Goal: Check status

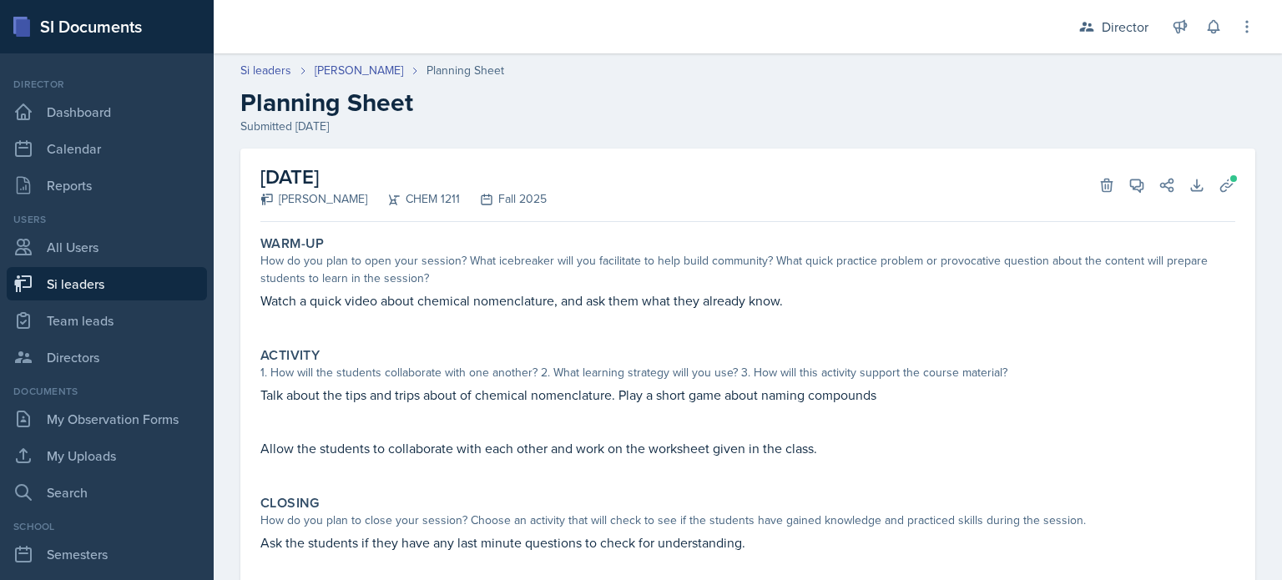
scroll to position [60, 0]
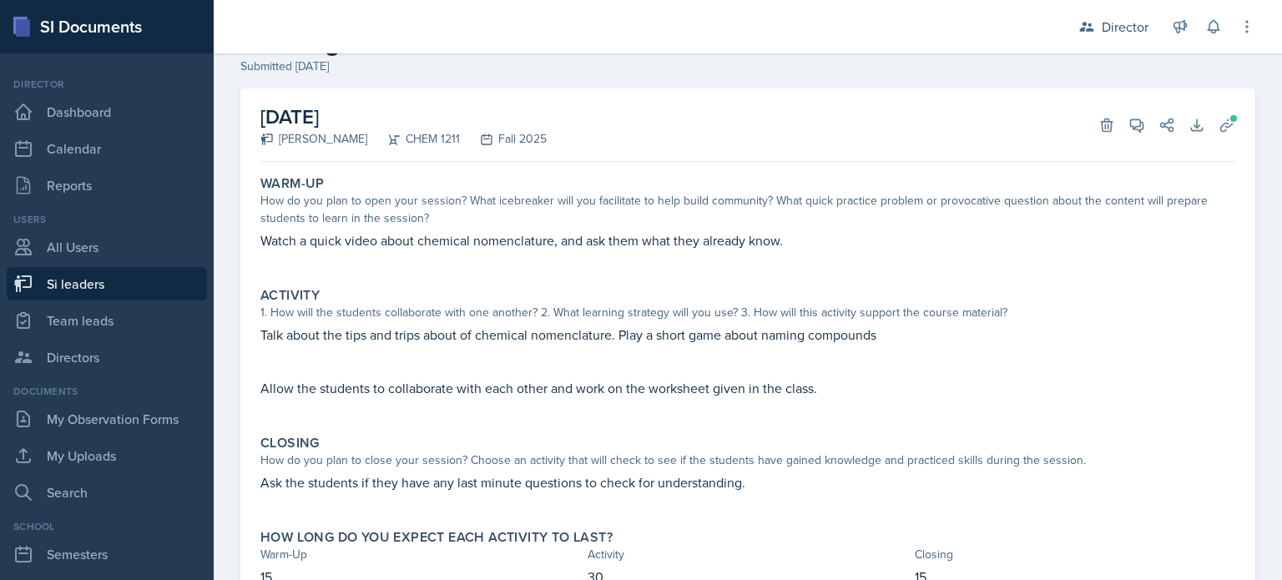
click at [889, 148] on div "[DATE] [PERSON_NAME] CHEM 1211 Fall 2025 Delete View Comments Comments [DATE] […" at bounding box center [747, 124] width 975 height 73
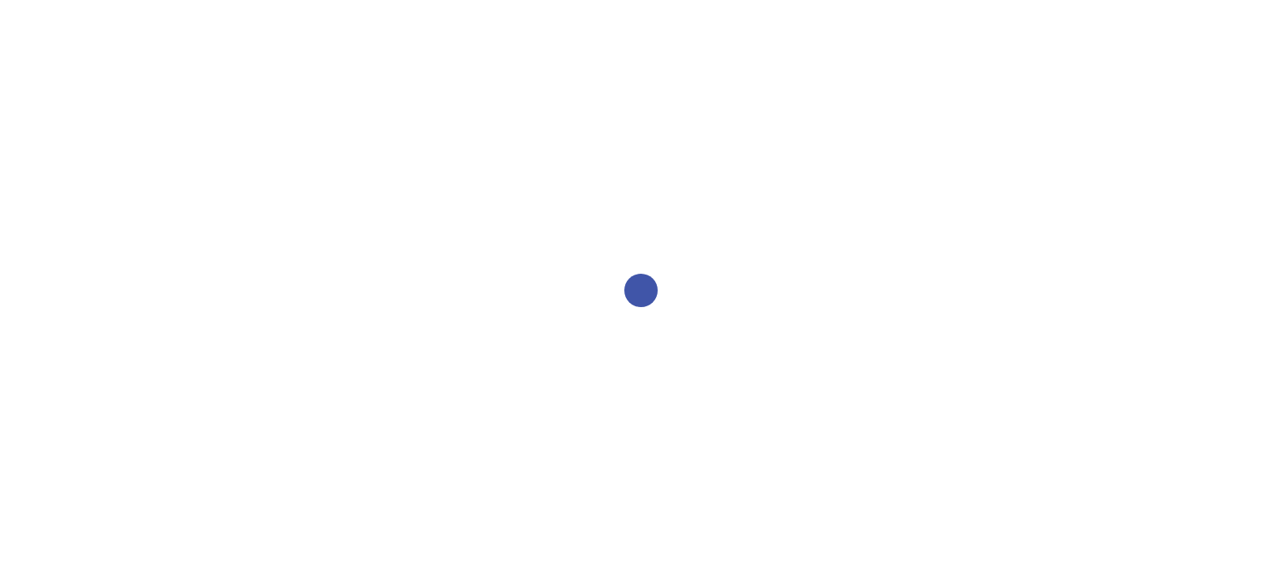
select select "2bed604d-1099-4043-b1bc-2365e8740244"
